Goal: Task Accomplishment & Management: Manage account settings

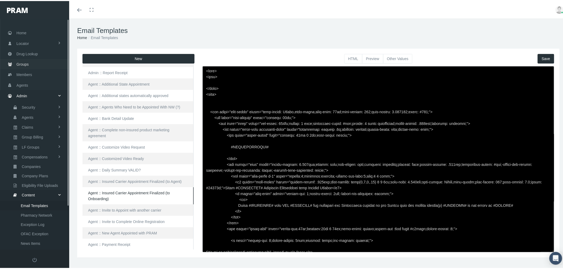
click at [25, 61] on span "Groups" at bounding box center [23, 63] width 12 height 10
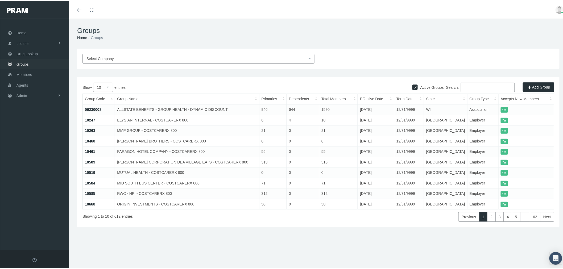
click at [33, 63] on link "Groups" at bounding box center [34, 63] width 69 height 10
click at [489, 83] on input "Search:" at bounding box center [488, 87] width 54 height 10
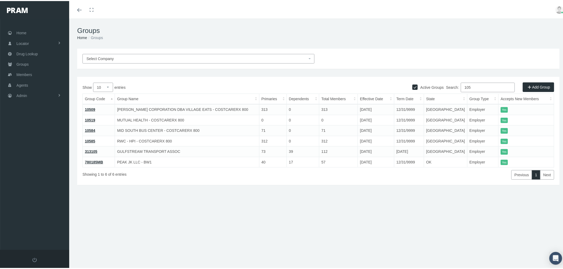
type input "105"
click at [89, 128] on link "10584" at bounding box center [90, 130] width 10 height 4
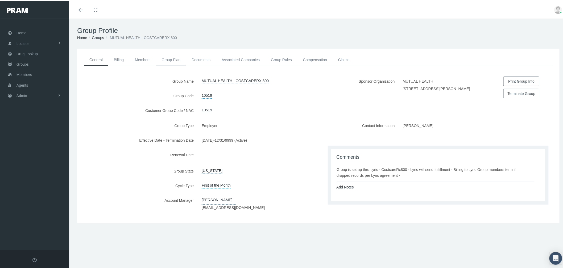
click at [167, 57] on link "Group Plan" at bounding box center [171, 59] width 30 height 12
click at [119, 60] on link "Billing" at bounding box center [118, 59] width 21 height 12
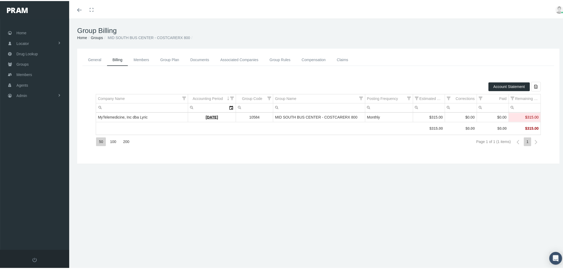
click at [146, 59] on link "Members" at bounding box center [141, 59] width 27 height 12
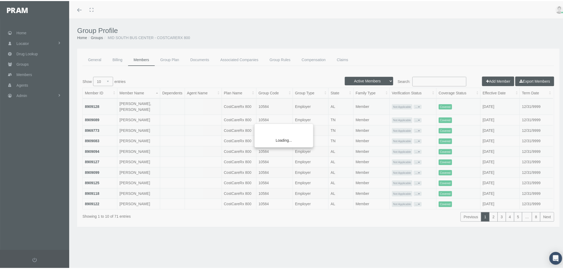
click at [166, 60] on div "Loading..." at bounding box center [281, 134] width 563 height 269
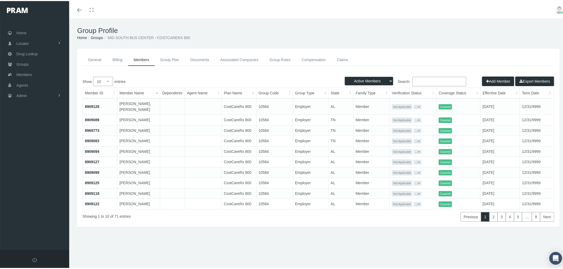
click at [174, 58] on link "Group Plan" at bounding box center [170, 59] width 30 height 12
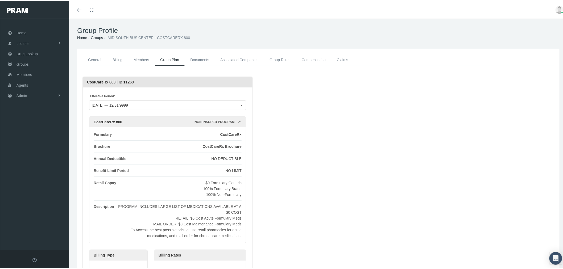
click at [206, 60] on link "Documents" at bounding box center [200, 59] width 30 height 12
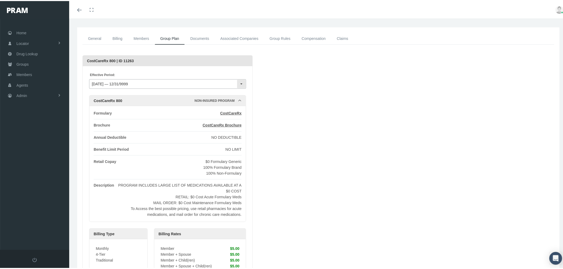
scroll to position [30, 0]
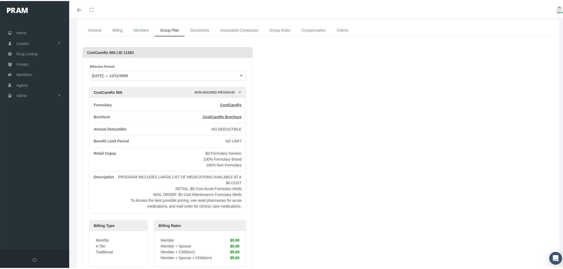
click at [231, 28] on link "Associated Companies" at bounding box center [239, 29] width 49 height 12
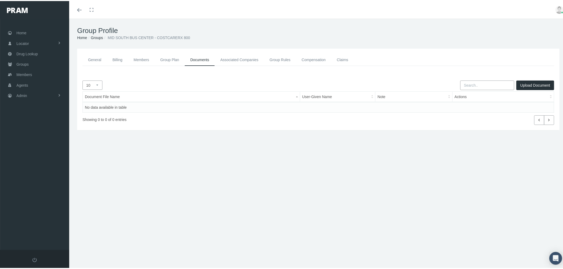
click at [245, 63] on link "Associated Companies" at bounding box center [239, 59] width 49 height 12
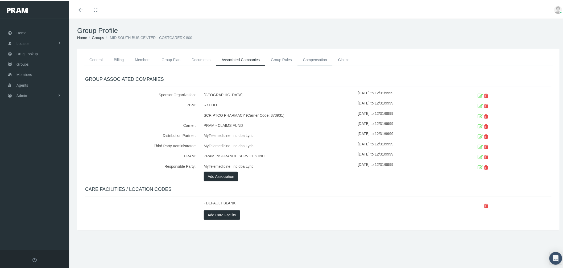
click at [314, 59] on link "Compensation" at bounding box center [315, 59] width 35 height 12
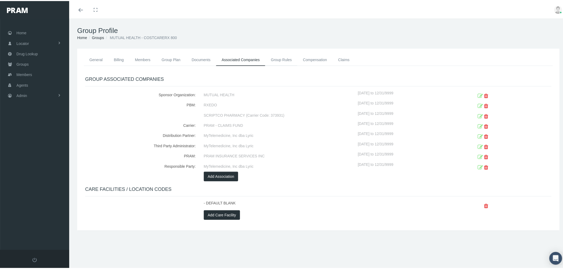
click at [285, 60] on link "Group Rules" at bounding box center [281, 59] width 32 height 12
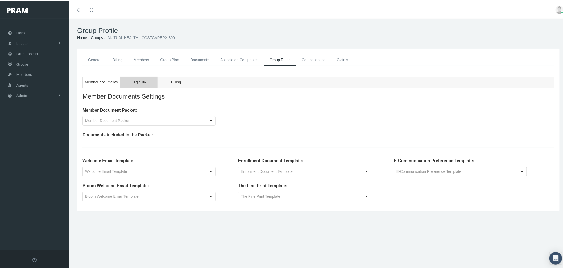
click at [140, 84] on span "Eligibility" at bounding box center [139, 81] width 14 height 7
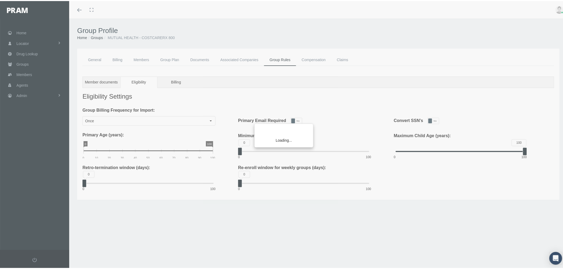
type input "Monthly"
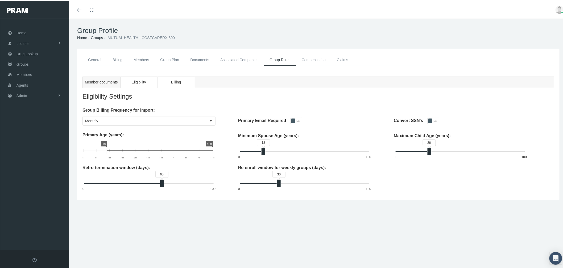
click at [176, 80] on span "Billing" at bounding box center [176, 81] width 10 height 7
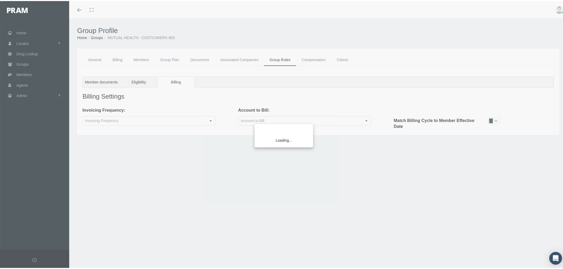
type input "Company"
type input "Monthly"
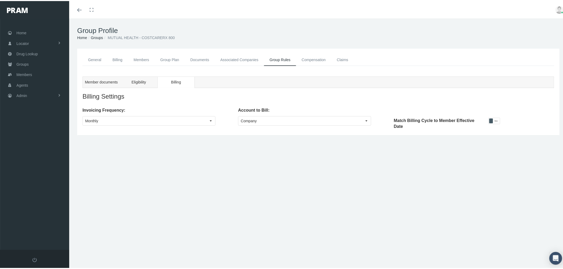
click at [319, 60] on link "Compensation" at bounding box center [313, 59] width 35 height 12
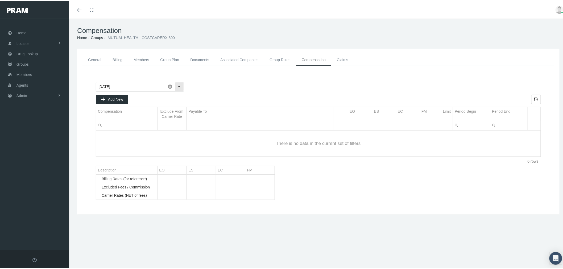
drag, startPoint x: 178, startPoint y: 85, endPoint x: 176, endPoint y: 88, distance: 3.1
click at [178, 85] on div "Select" at bounding box center [179, 85] width 9 height 9
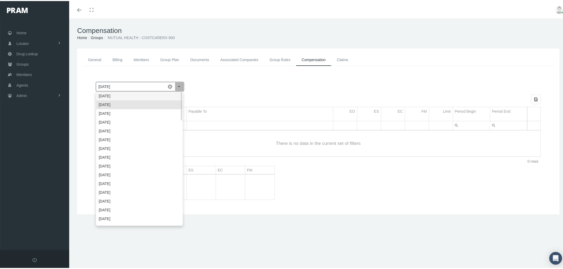
click at [165, 96] on div "[DATE]" at bounding box center [139, 95] width 86 height 9
type input "[DATE]"
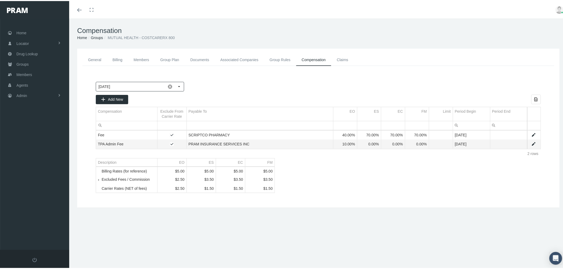
click at [105, 181] on div "Excluded Fees / Commission" at bounding box center [129, 179] width 54 height 4
click at [102, 181] on span "Tree list" at bounding box center [102, 179] width 0 height 5
click at [30, 94] on link "Admin" at bounding box center [34, 94] width 69 height 10
click at [41, 190] on link "Content" at bounding box center [34, 193] width 69 height 9
click at [39, 202] on span "Email Templates" at bounding box center [34, 204] width 27 height 9
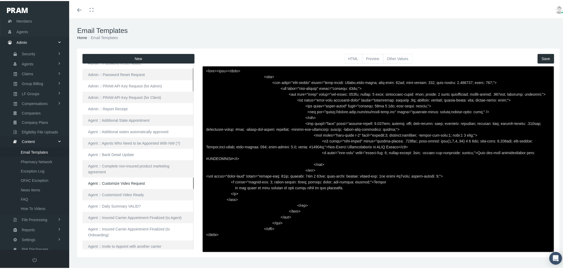
scroll to position [30, 0]
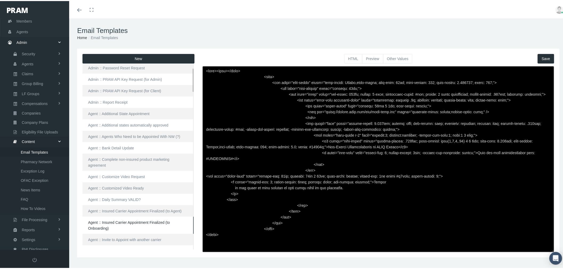
click at [162, 216] on link "Agent :: Insured Carrier Appointment Finalized (to Onboarding)" at bounding box center [138, 224] width 111 height 17
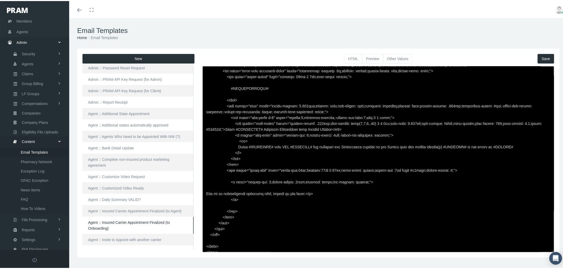
scroll to position [59, 0]
click at [486, 143] on textarea at bounding box center [379, 158] width 352 height 186
type textarea "<html> <head> </head> <body> <div class="page-email" style="font-family: Roboto…"
click at [542, 56] on button "Save" at bounding box center [546, 58] width 17 height 10
click at [369, 57] on button "Preview" at bounding box center [372, 58] width 21 height 10
